Goal: Use online tool/utility: Utilize a website feature to perform a specific function

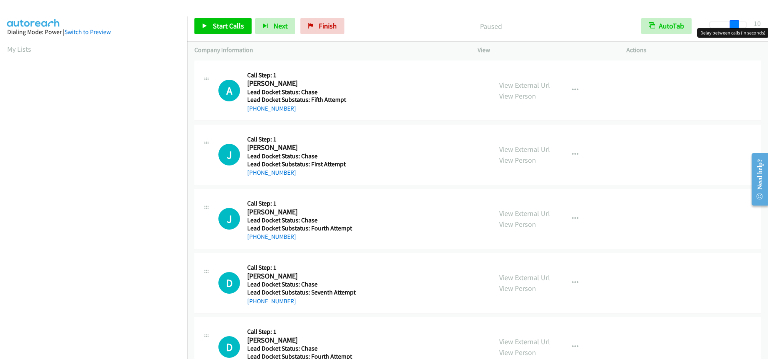
drag, startPoint x: 718, startPoint y: 24, endPoint x: 741, endPoint y: 30, distance: 24.6
click at [741, 30] on body "Start Calls Pause Next Finish Paused AutoTab AutoTab 10 Company Information Inf…" at bounding box center [384, 19] width 768 height 38
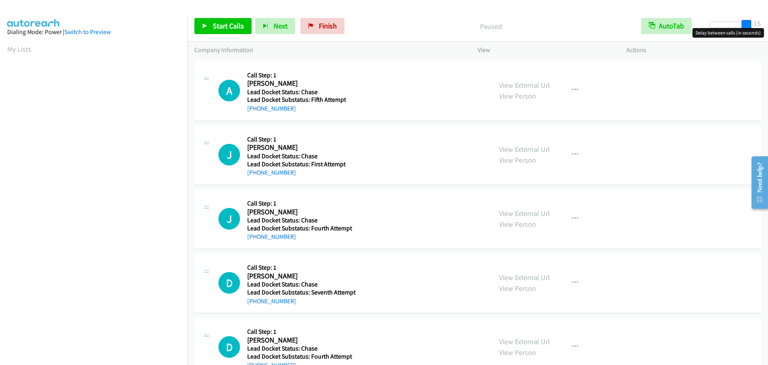
drag, startPoint x: 736, startPoint y: 25, endPoint x: 750, endPoint y: 25, distance: 14.0
click at [750, 25] on span at bounding box center [747, 25] width 10 height 10
click at [231, 30] on span "Start Calls" at bounding box center [228, 25] width 31 height 9
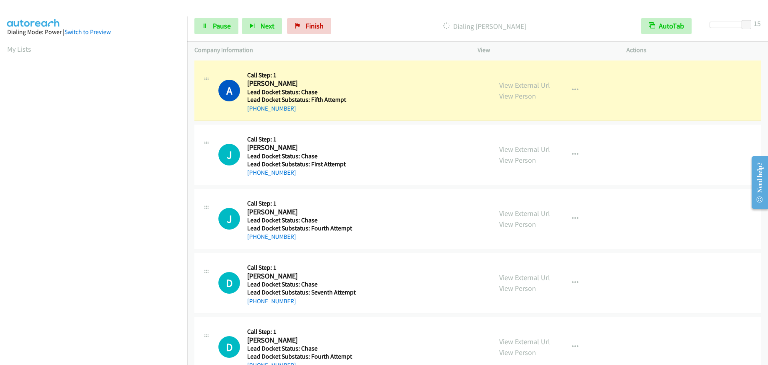
scroll to position [84, 0]
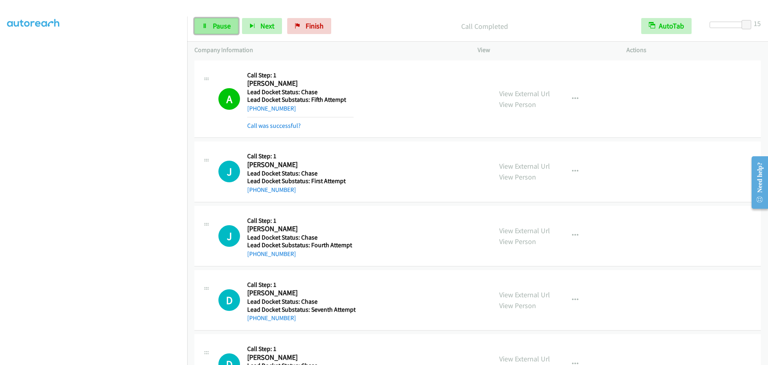
click at [208, 28] on link "Pause" at bounding box center [216, 26] width 44 height 16
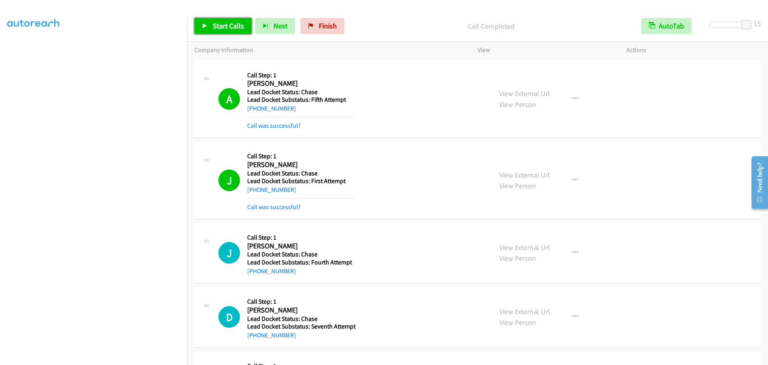
click at [233, 26] on span "Start Calls" at bounding box center [228, 25] width 31 height 9
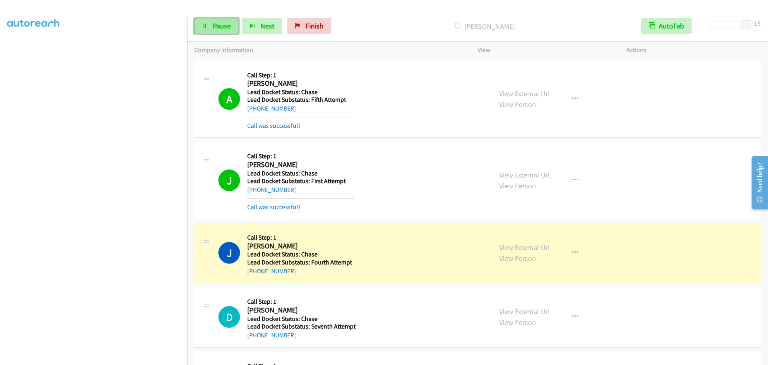
click at [219, 32] on link "Pause" at bounding box center [216, 26] width 44 height 16
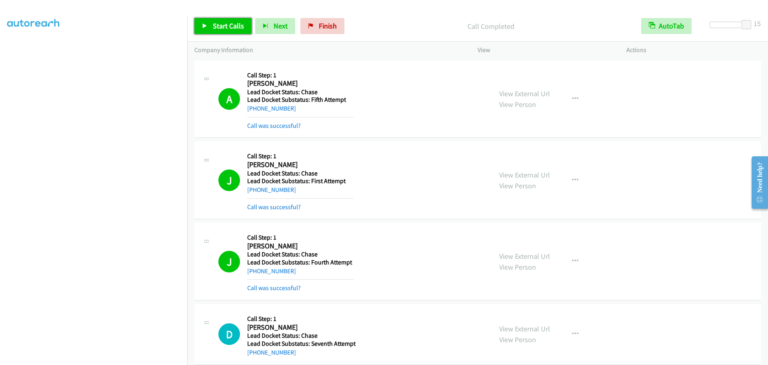
click at [205, 24] on icon at bounding box center [205, 27] width 6 height 6
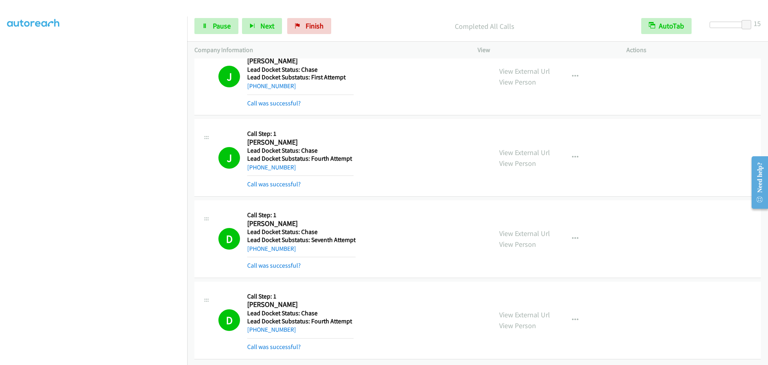
scroll to position [135, 0]
click at [302, 29] on link "Finish" at bounding box center [309, 26] width 44 height 16
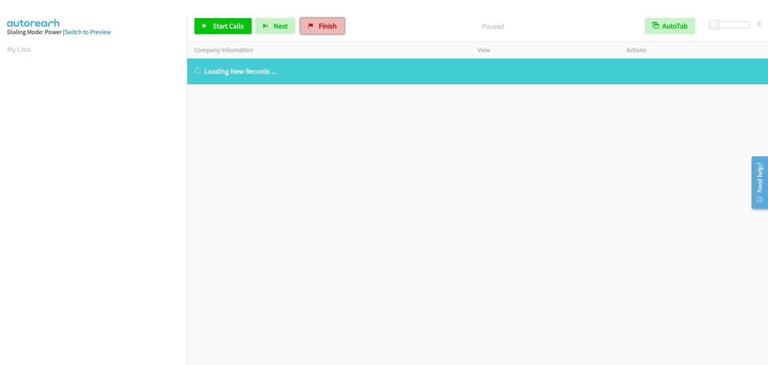
click at [317, 21] on link "Finish" at bounding box center [322, 26] width 44 height 16
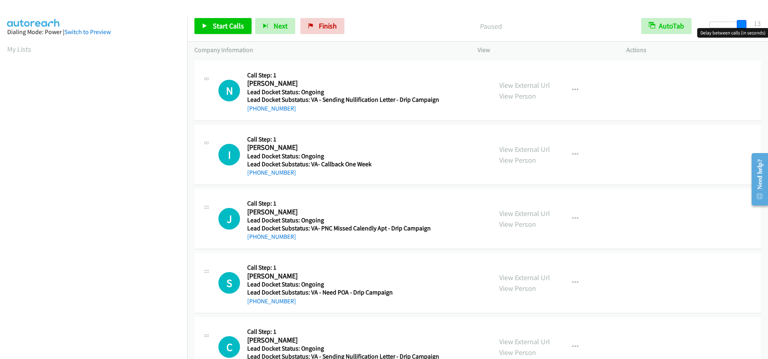
drag, startPoint x: 717, startPoint y: 22, endPoint x: 749, endPoint y: 26, distance: 31.9
click at [749, 26] on div at bounding box center [728, 28] width 51 height 12
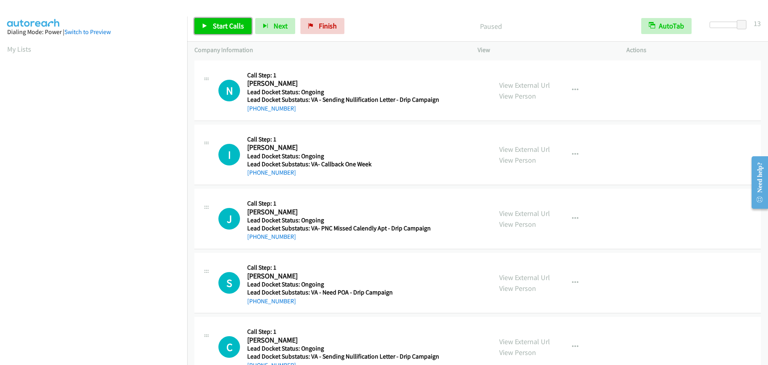
click at [222, 22] on span "Start Calls" at bounding box center [228, 25] width 31 height 9
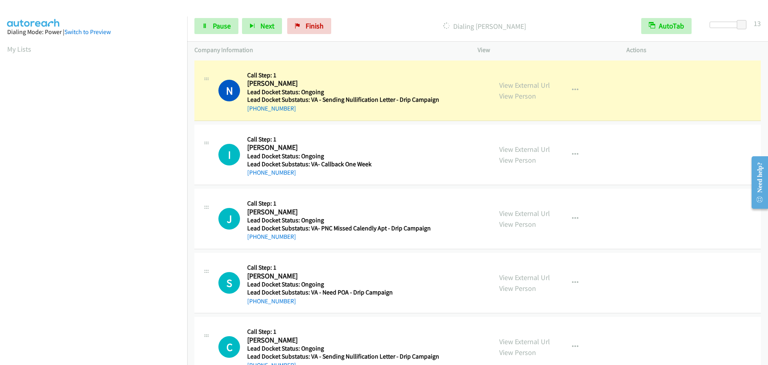
scroll to position [84, 0]
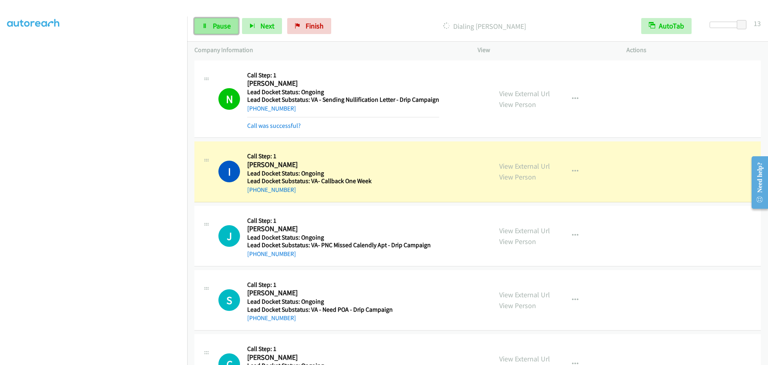
click at [207, 22] on link "Pause" at bounding box center [216, 26] width 44 height 16
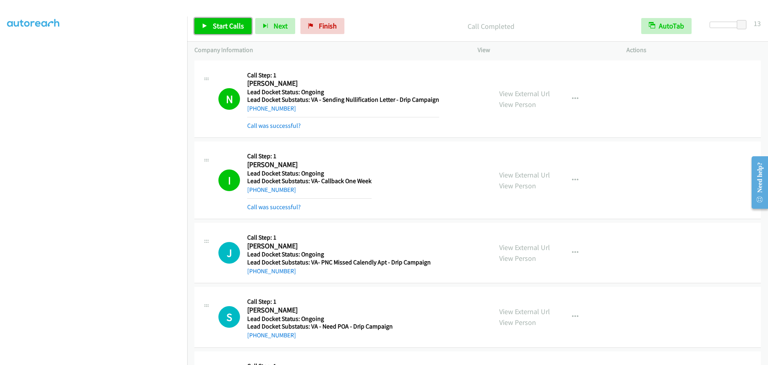
click at [232, 30] on link "Start Calls" at bounding box center [222, 26] width 57 height 16
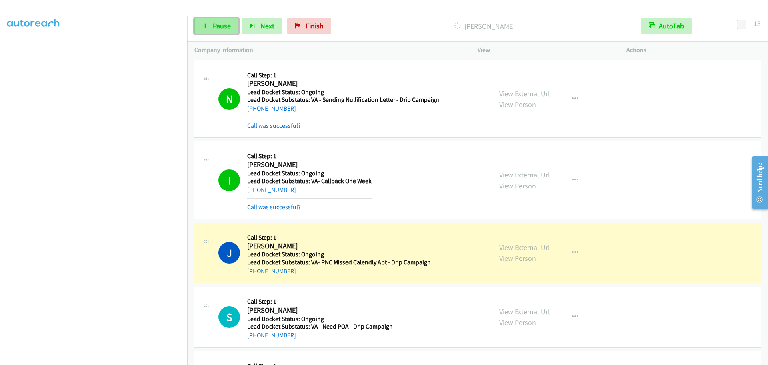
click at [212, 22] on link "Pause" at bounding box center [216, 26] width 44 height 16
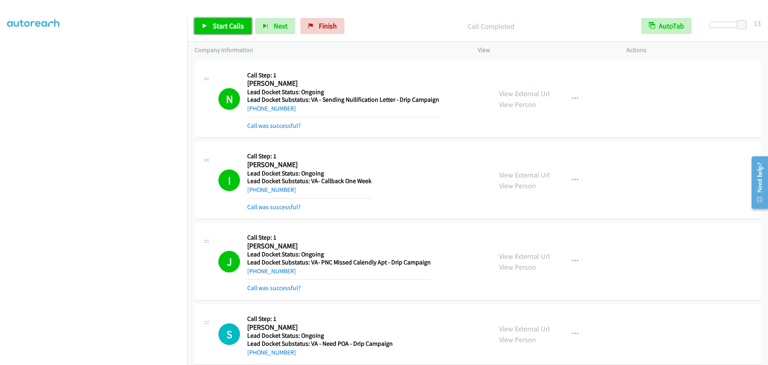
click at [210, 30] on link "Start Calls" at bounding box center [222, 26] width 57 height 16
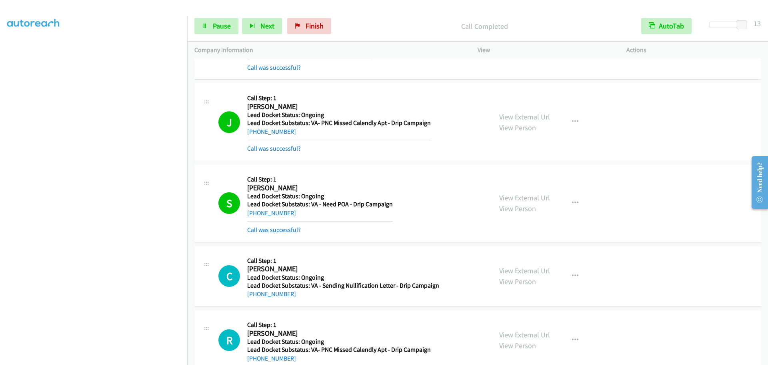
scroll to position [157, 0]
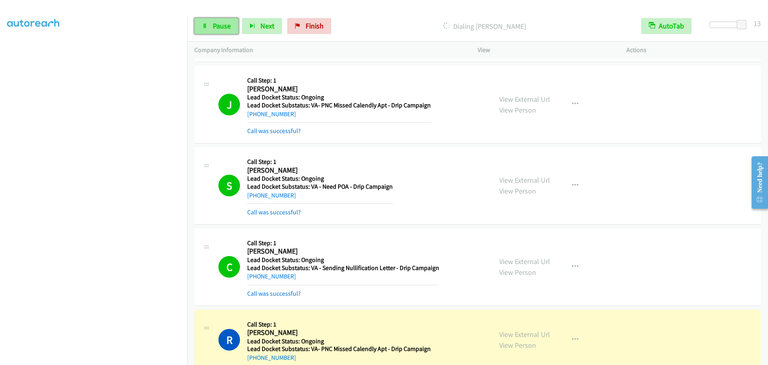
click at [211, 24] on link "Pause" at bounding box center [216, 26] width 44 height 16
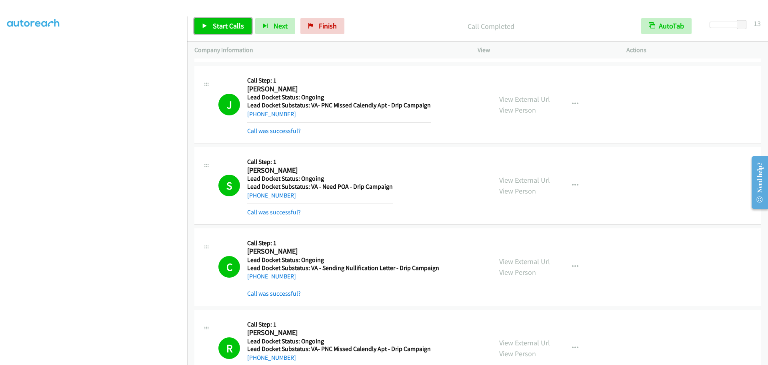
click at [219, 18] on link "Start Calls" at bounding box center [222, 26] width 57 height 16
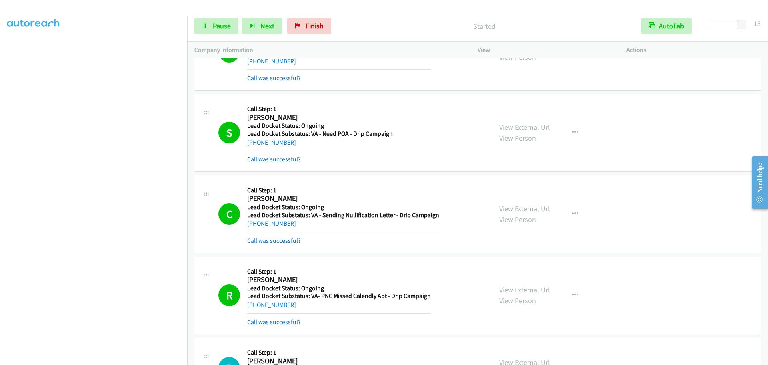
scroll to position [383, 0]
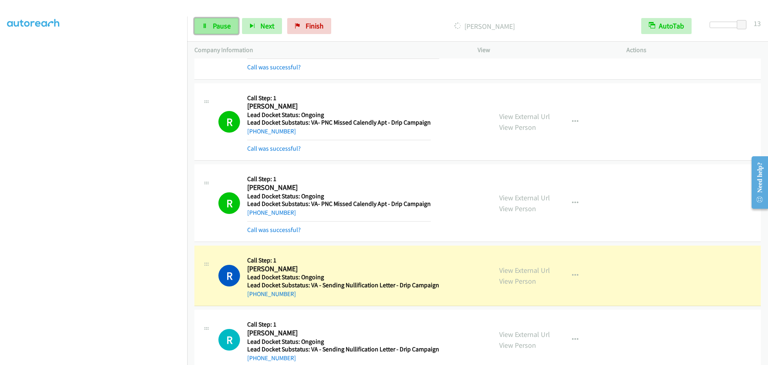
click at [217, 29] on span "Pause" at bounding box center [222, 25] width 18 height 9
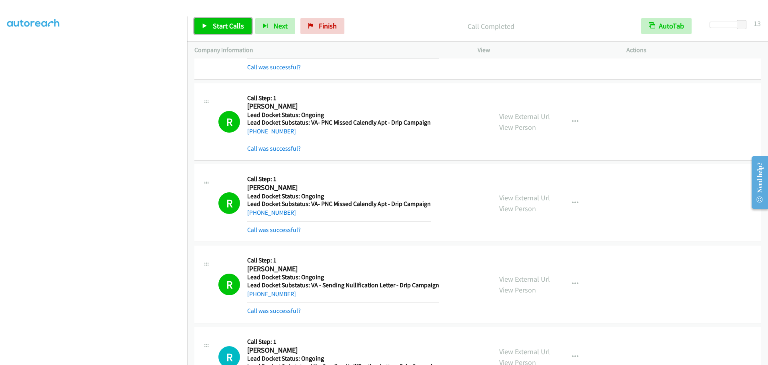
click at [207, 33] on link "Start Calls" at bounding box center [222, 26] width 57 height 16
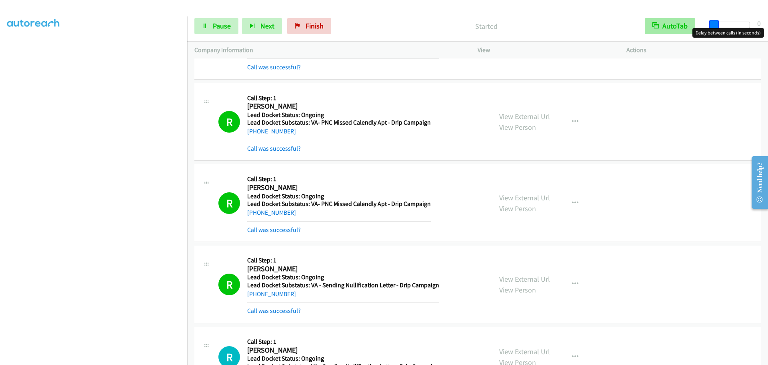
drag, startPoint x: 745, startPoint y: 25, endPoint x: 691, endPoint y: 22, distance: 54.9
click at [691, 22] on div "Start Calls Pause Next Finish Started AutoTab AutoTab 0" at bounding box center [477, 26] width 581 height 31
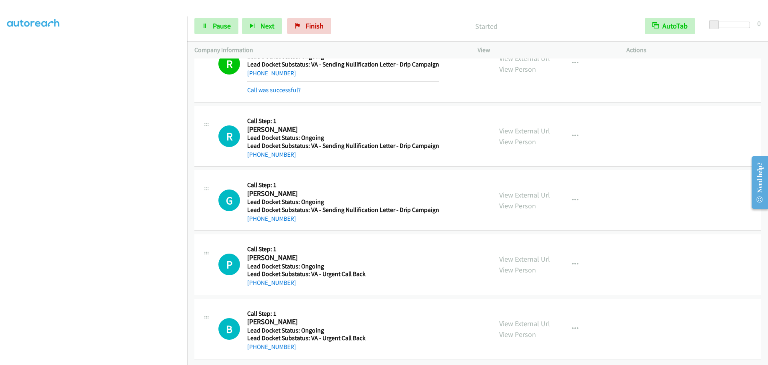
scroll to position [609, 0]
click at [220, 31] on link "Pause" at bounding box center [216, 26] width 44 height 16
click at [220, 31] on link "Start Calls" at bounding box center [222, 26] width 57 height 16
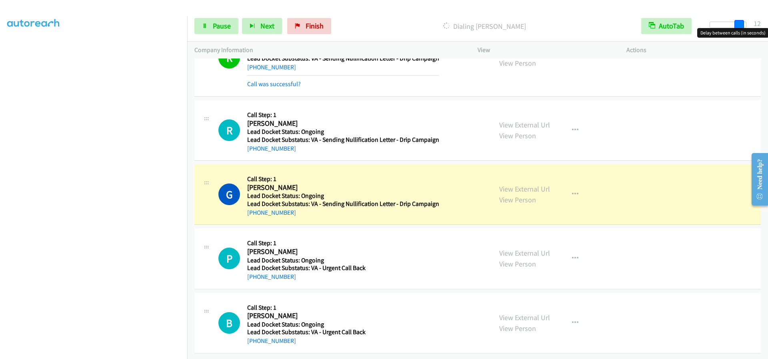
drag, startPoint x: 715, startPoint y: 26, endPoint x: 744, endPoint y: 31, distance: 29.6
click at [744, 31] on body "Start Calls Pause Next Finish Dialing George Chester AutoTab AutoTab 12 Company…" at bounding box center [384, 19] width 768 height 38
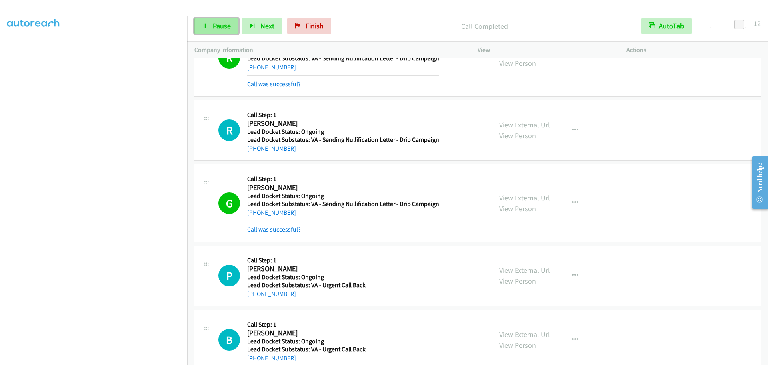
click at [208, 31] on link "Pause" at bounding box center [216, 26] width 44 height 16
click at [218, 20] on link "Start Calls" at bounding box center [222, 26] width 57 height 16
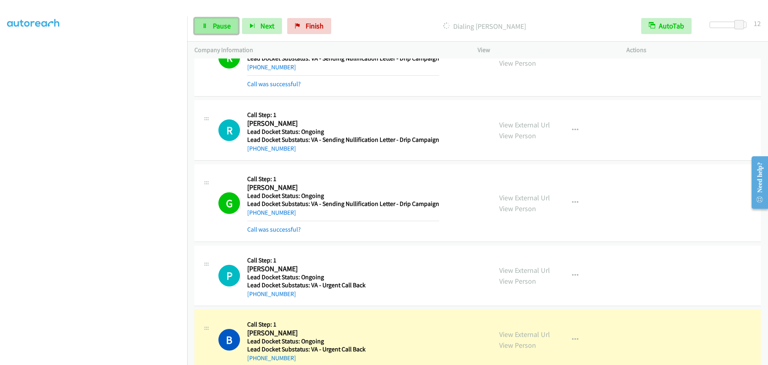
click at [218, 30] on span "Pause" at bounding box center [222, 25] width 18 height 9
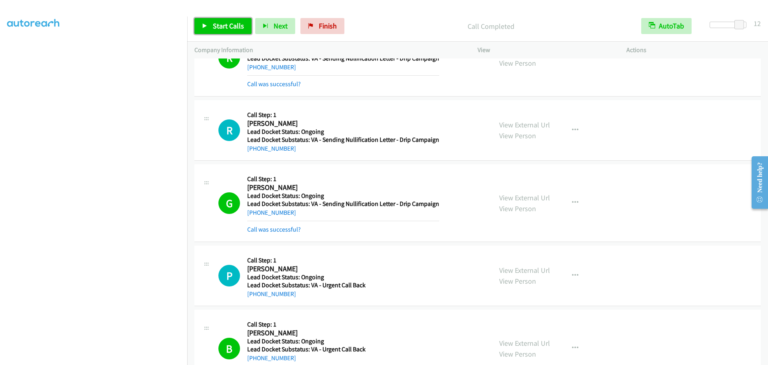
click at [207, 28] on icon at bounding box center [205, 27] width 6 height 6
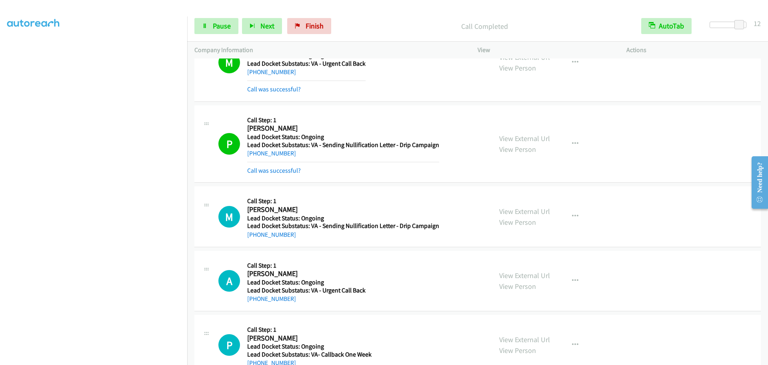
scroll to position [1080, 0]
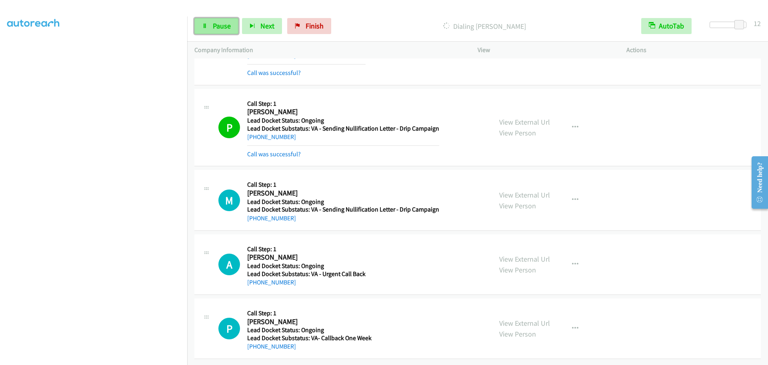
click at [221, 27] on span "Pause" at bounding box center [222, 25] width 18 height 9
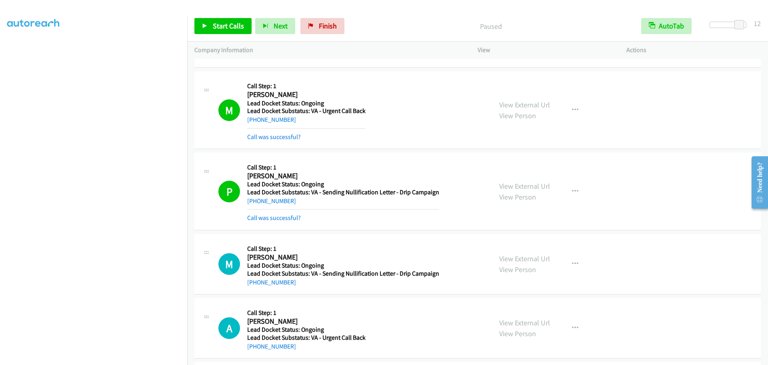
scroll to position [1096, 0]
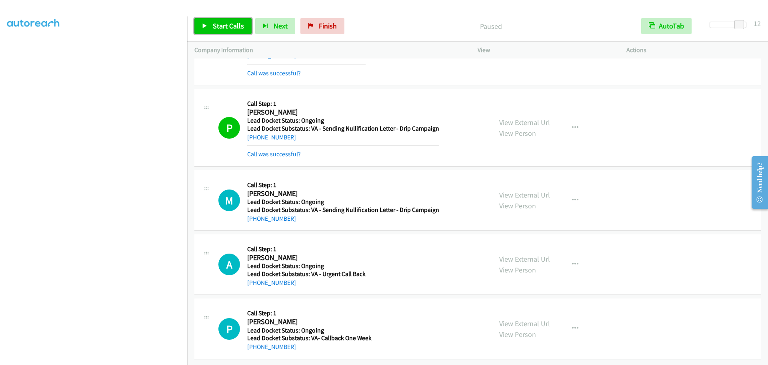
click at [224, 19] on link "Start Calls" at bounding box center [222, 26] width 57 height 16
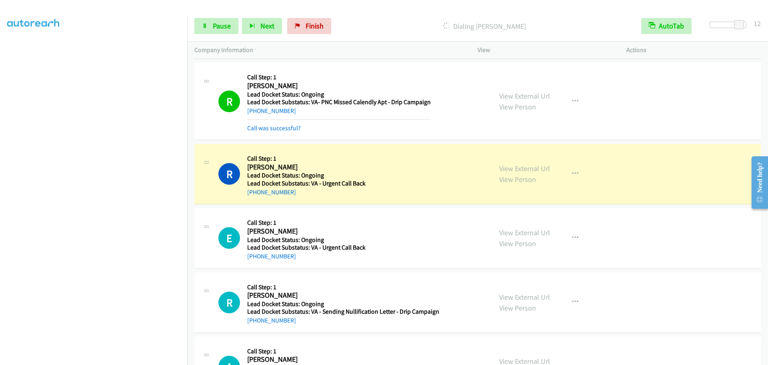
scroll to position [1566, 0]
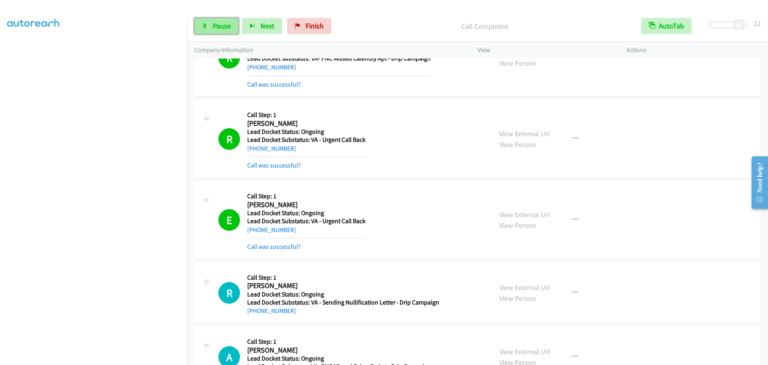
click at [217, 23] on span "Pause" at bounding box center [222, 25] width 18 height 9
click at [219, 26] on span "Start Calls" at bounding box center [228, 25] width 31 height 9
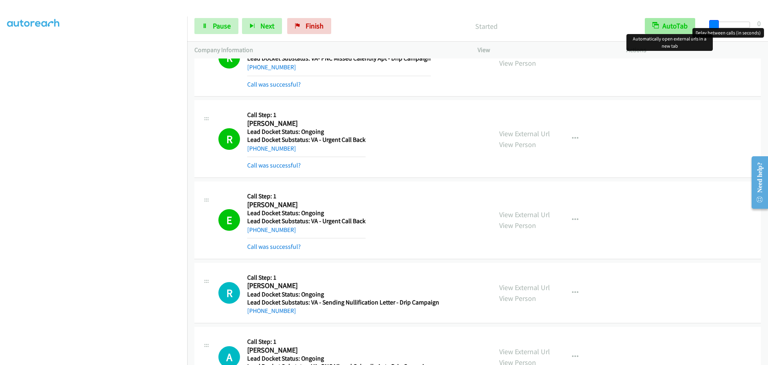
drag, startPoint x: 742, startPoint y: 26, endPoint x: 649, endPoint y: 29, distance: 93.3
click at [650, 30] on div "Start Calls Pause Next Finish Started AutoTab AutoTab 0" at bounding box center [477, 26] width 581 height 31
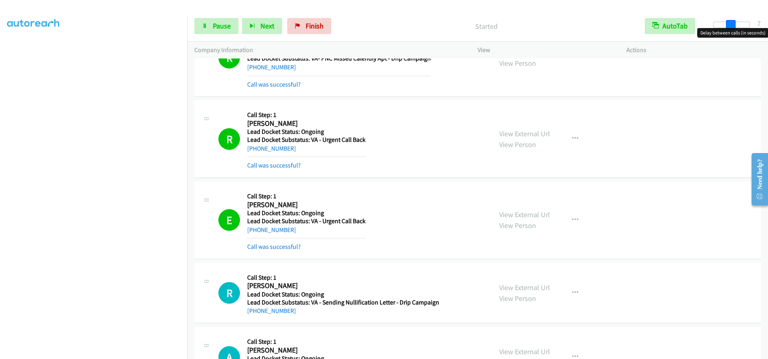
drag, startPoint x: 715, startPoint y: 28, endPoint x: 732, endPoint y: 28, distance: 17.6
click at [732, 28] on span at bounding box center [731, 25] width 10 height 10
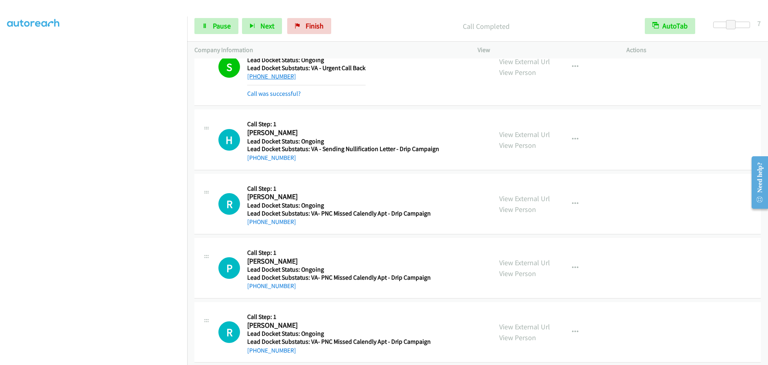
scroll to position [2297, 0]
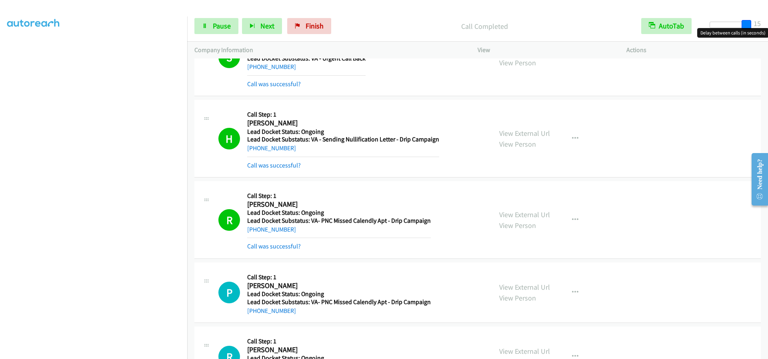
drag, startPoint x: 732, startPoint y: 27, endPoint x: 759, endPoint y: 26, distance: 27.2
click at [759, 26] on div "Start Calls Pause Next Finish Call Completed AutoTab AutoTab 15" at bounding box center [477, 26] width 581 height 31
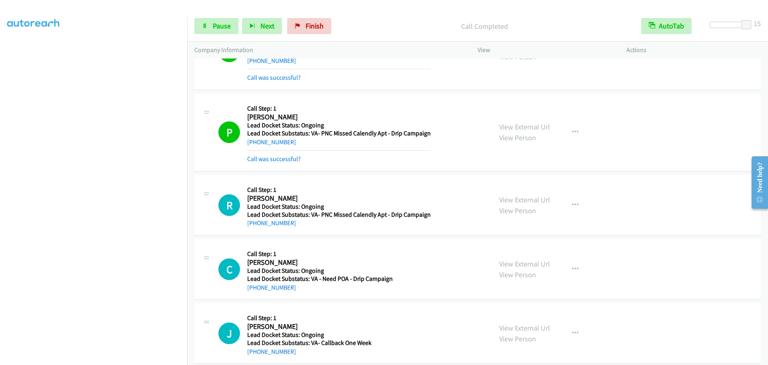
scroll to position [2497, 0]
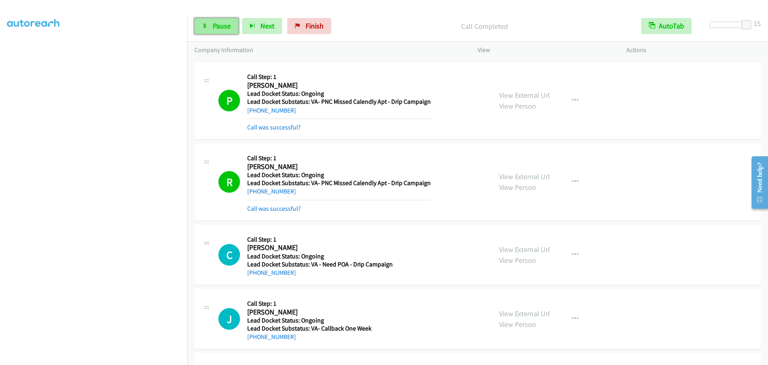
click at [220, 21] on span "Pause" at bounding box center [222, 25] width 18 height 9
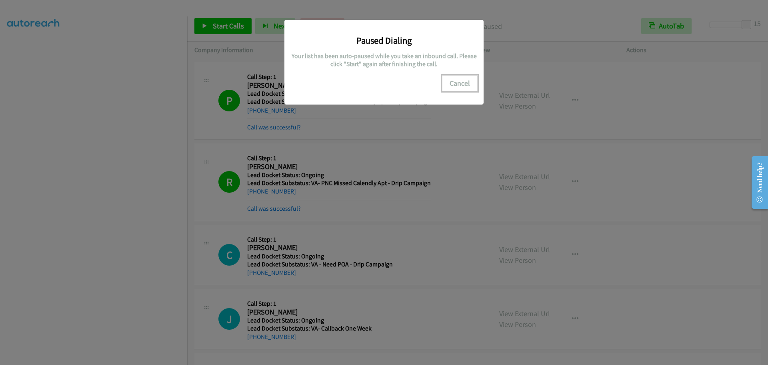
click at [454, 82] on button "Cancel" at bounding box center [460, 83] width 36 height 16
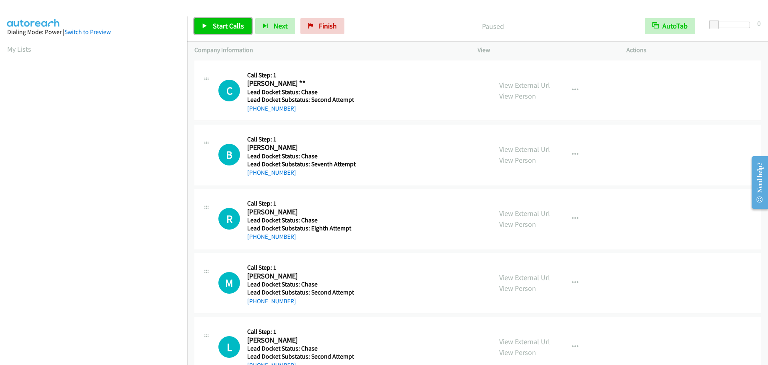
click at [228, 27] on span "Start Calls" at bounding box center [228, 25] width 31 height 9
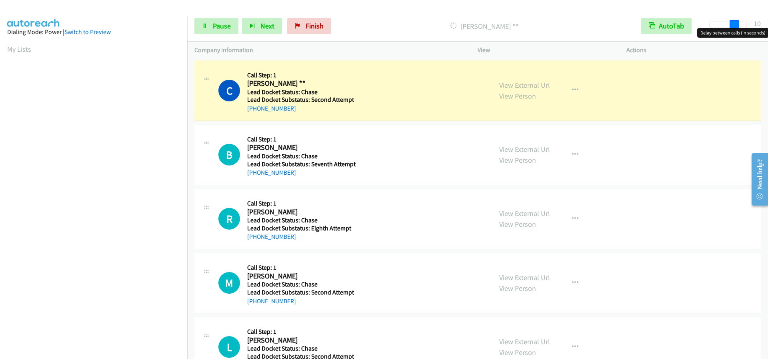
drag, startPoint x: 713, startPoint y: 28, endPoint x: 738, endPoint y: 30, distance: 24.8
click at [738, 30] on body "Start Calls Pause Next Finish [PERSON_NAME] ** AutoTab AutoTab 10 Company Infor…" at bounding box center [384, 19] width 768 height 38
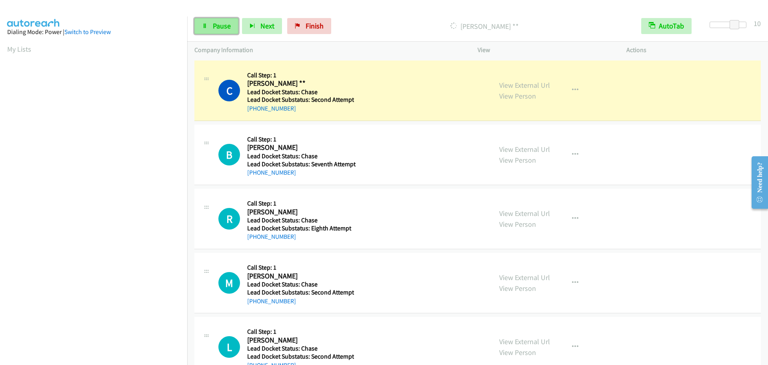
click at [230, 22] on span "Pause" at bounding box center [222, 25] width 18 height 9
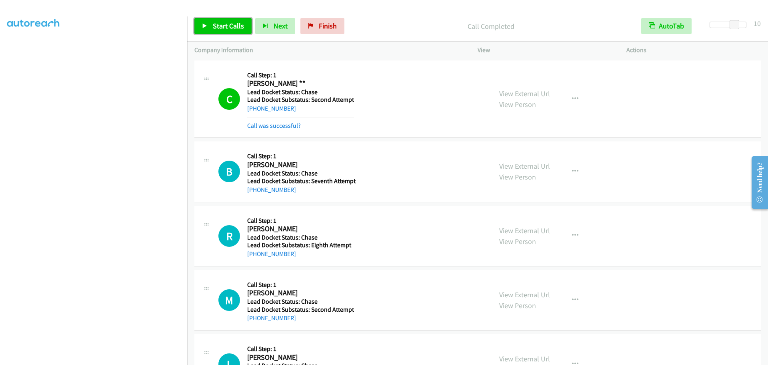
click at [209, 30] on link "Start Calls" at bounding box center [222, 26] width 57 height 16
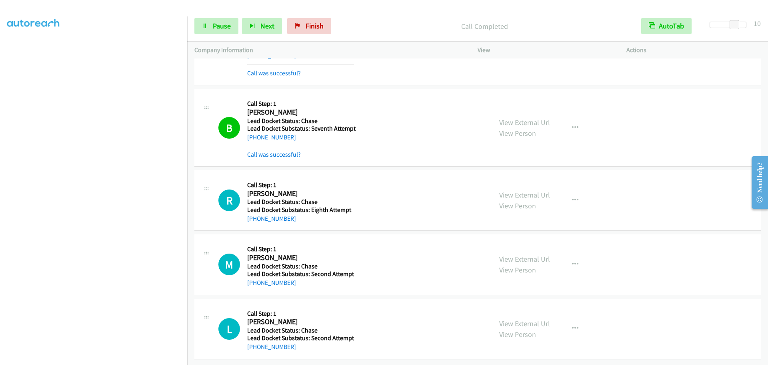
scroll to position [58, 0]
